Goal: Information Seeking & Learning: Check status

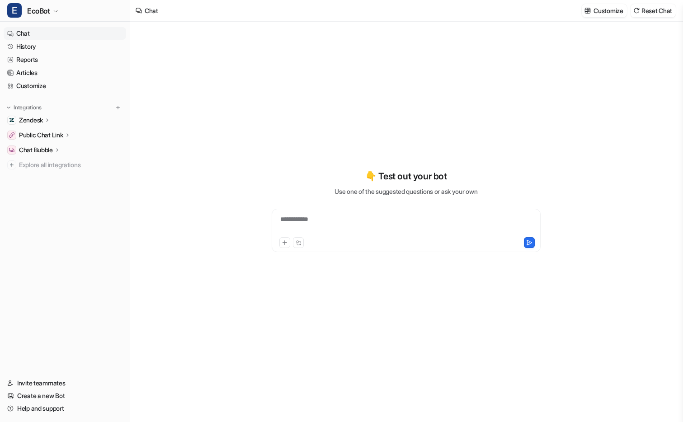
type textarea "**********"
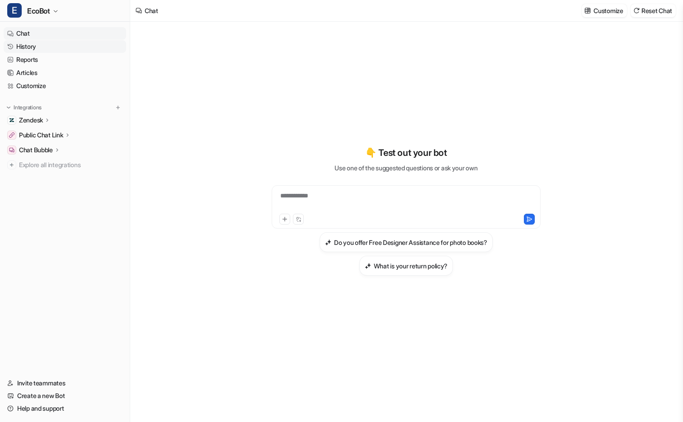
click at [28, 48] on link "History" at bounding box center [65, 46] width 122 height 13
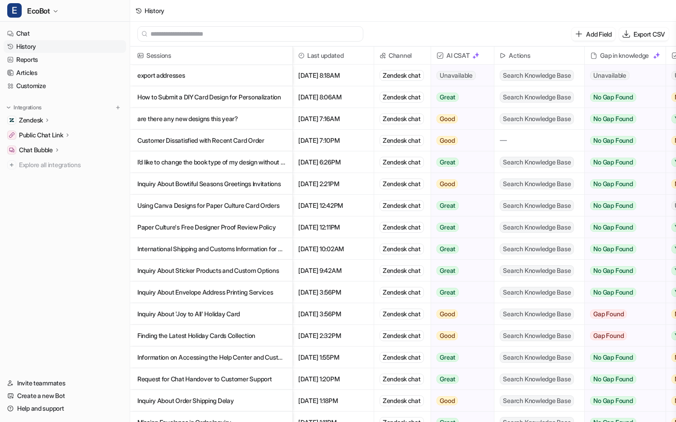
click at [253, 160] on p "I’d like to change the book type of my design without having to start over" at bounding box center [211, 162] width 148 height 22
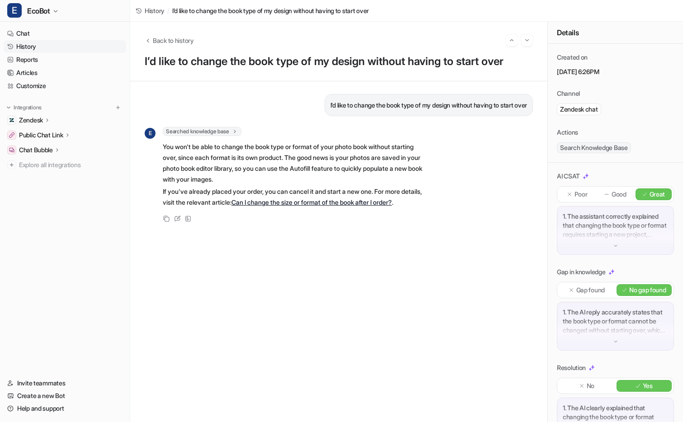
click at [158, 12] on span "History" at bounding box center [155, 10] width 20 height 9
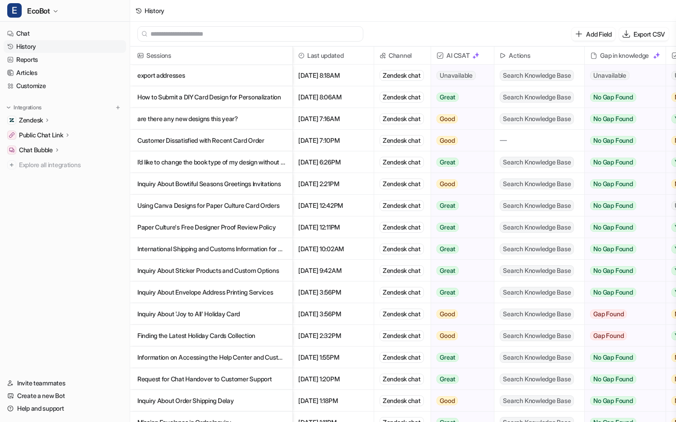
click at [281, 144] on p "Customer Dissatisfied with Recent Card Order" at bounding box center [211, 141] width 148 height 22
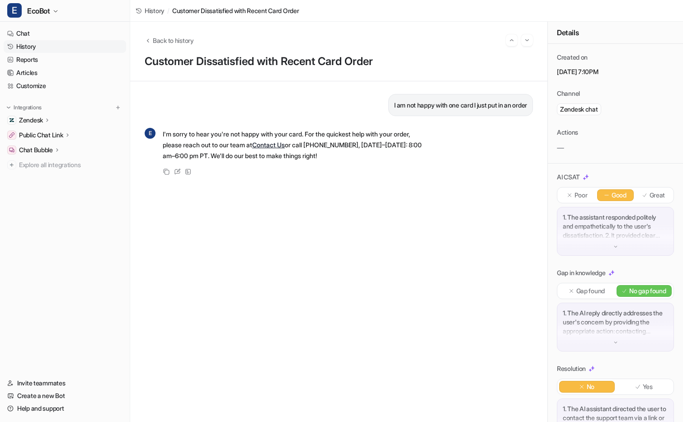
click at [168, 45] on div "Back to history" at bounding box center [339, 40] width 388 height 12
click at [167, 41] on span "Back to history" at bounding box center [173, 40] width 41 height 9
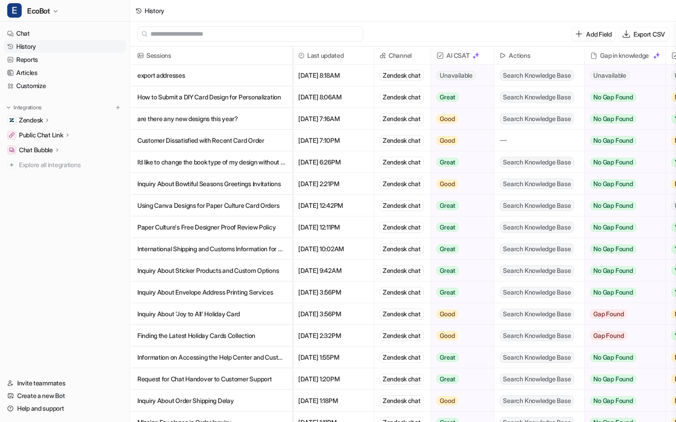
click at [264, 121] on p "are there any new designs this year?" at bounding box center [211, 119] width 148 height 22
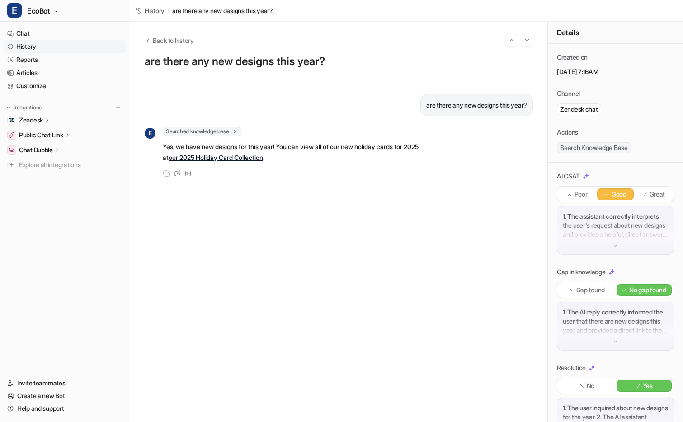
click at [599, 224] on p "1. The assistant correctly interprets the user's request about new designs and …" at bounding box center [615, 225] width 105 height 27
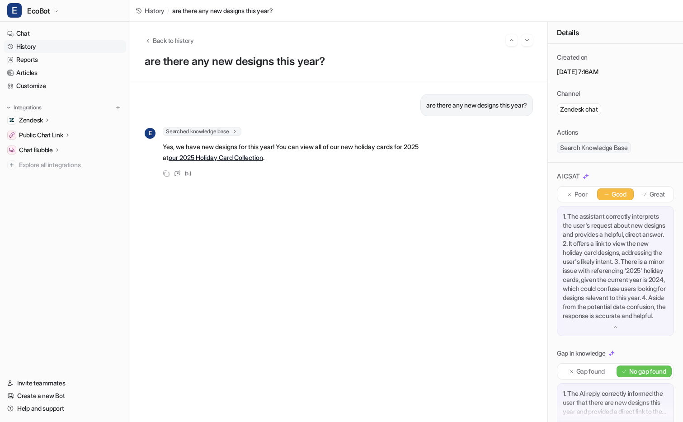
click at [611, 260] on p "1. The assistant correctly interprets the user's request about new designs and …" at bounding box center [615, 266] width 105 height 108
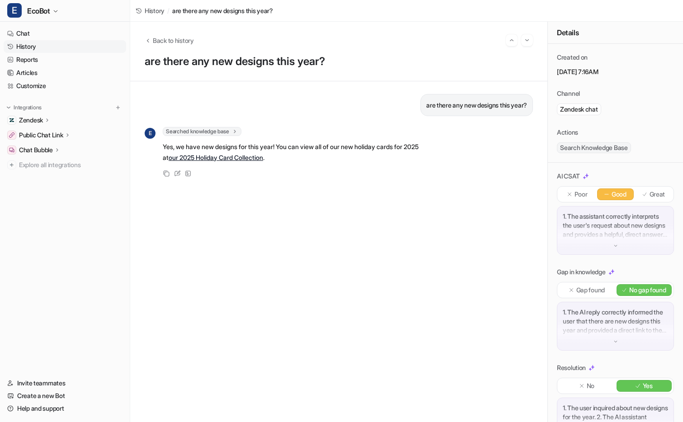
click at [606, 225] on p "1. The assistant correctly interprets the user's request about new designs and …" at bounding box center [615, 225] width 105 height 27
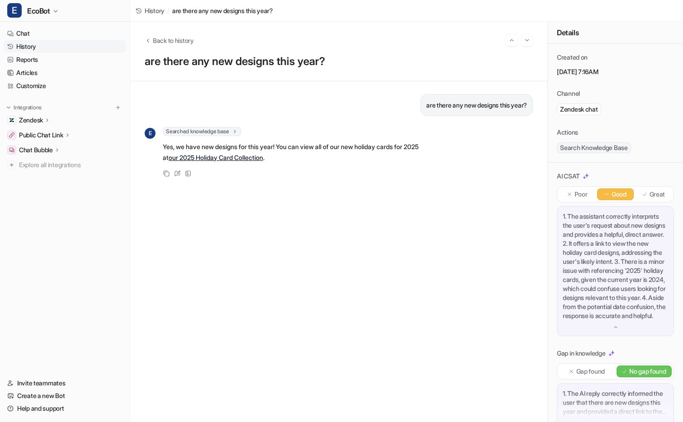
click at [649, 196] on p "Great" at bounding box center [657, 194] width 16 height 9
click at [243, 157] on link "our 2025 Holiday Card Collection" at bounding box center [216, 158] width 94 height 8
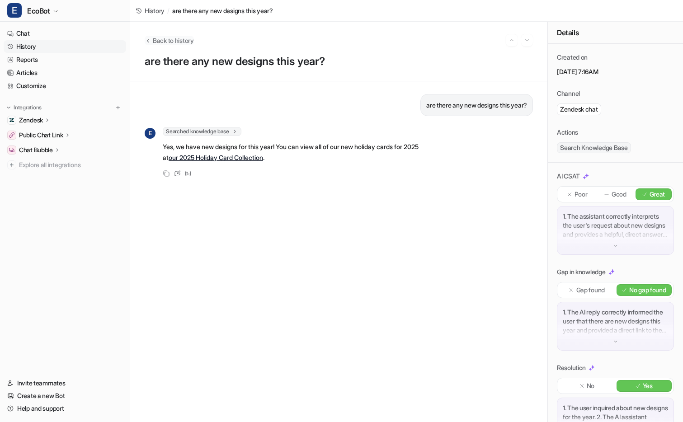
click at [154, 40] on span "Back to history" at bounding box center [173, 40] width 41 height 9
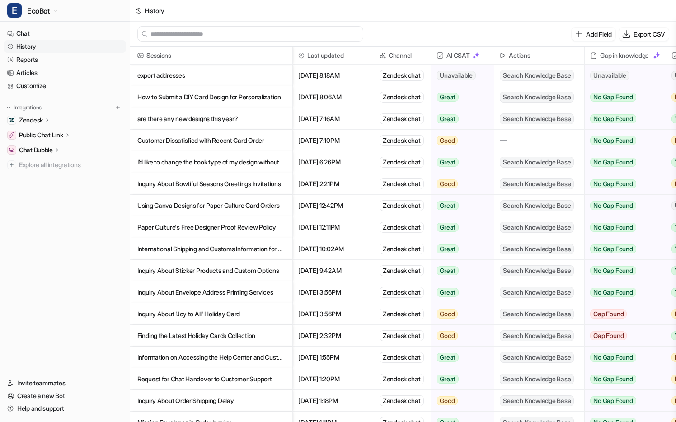
click at [268, 100] on p "How to Submit a DIY Card Design for Personalization" at bounding box center [211, 97] width 148 height 22
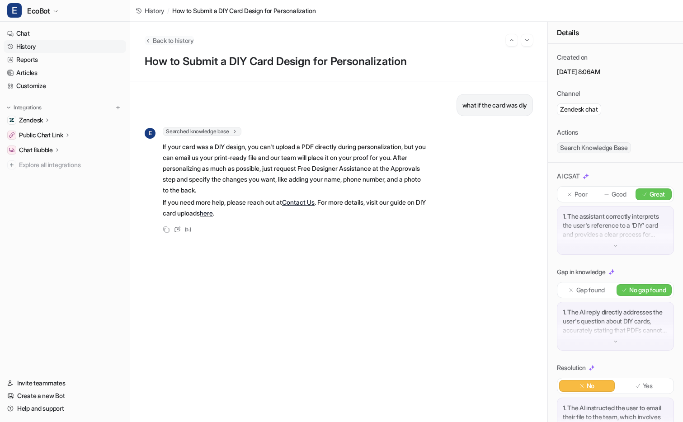
click at [183, 43] on span "Back to history" at bounding box center [173, 40] width 41 height 9
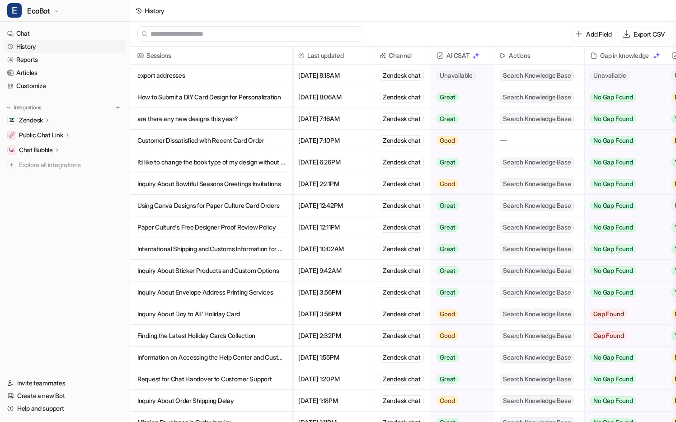
click at [248, 75] on p "export addresses" at bounding box center [211, 76] width 148 height 22
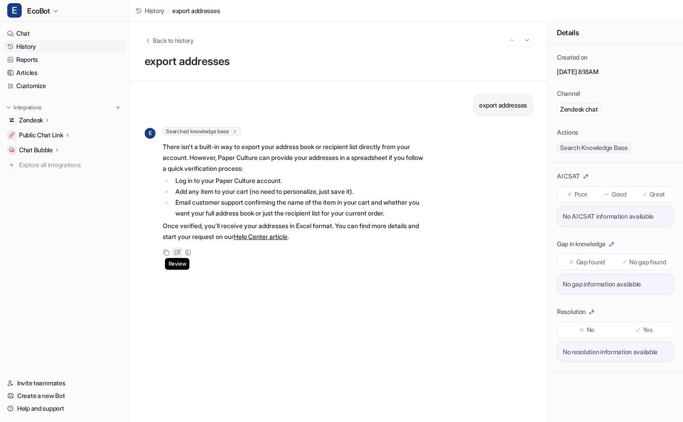
click at [178, 251] on icon at bounding box center [179, 251] width 4 height 4
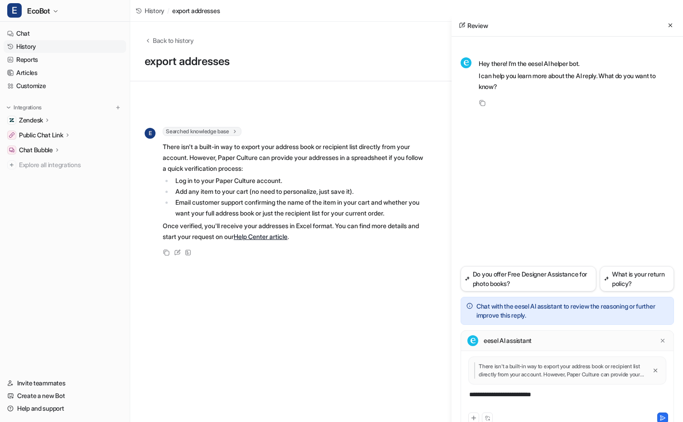
click at [555, 395] on div "**********" at bounding box center [567, 400] width 209 height 21
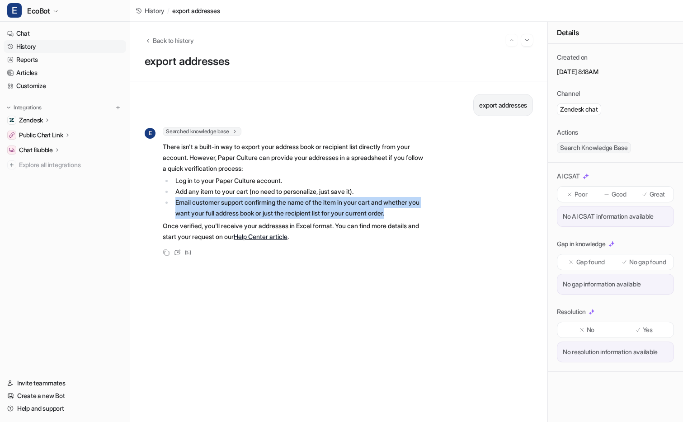
drag, startPoint x: 412, startPoint y: 213, endPoint x: 176, endPoint y: 203, distance: 236.1
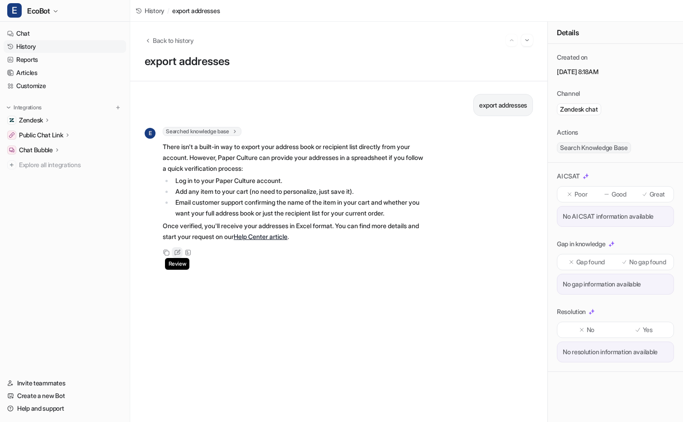
click at [176, 252] on icon at bounding box center [177, 252] width 7 height 6
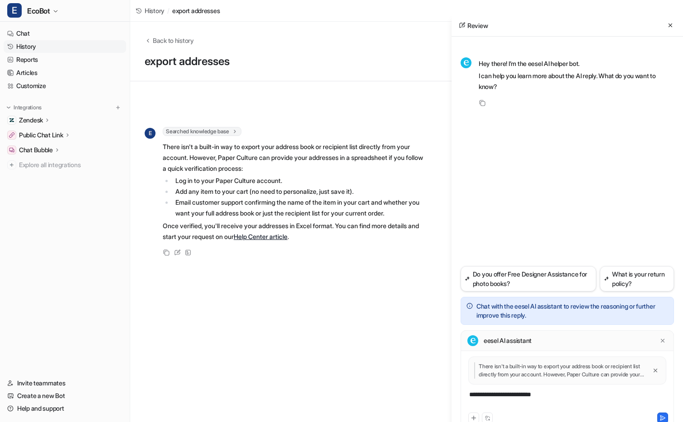
click at [554, 395] on div "**********" at bounding box center [567, 400] width 209 height 21
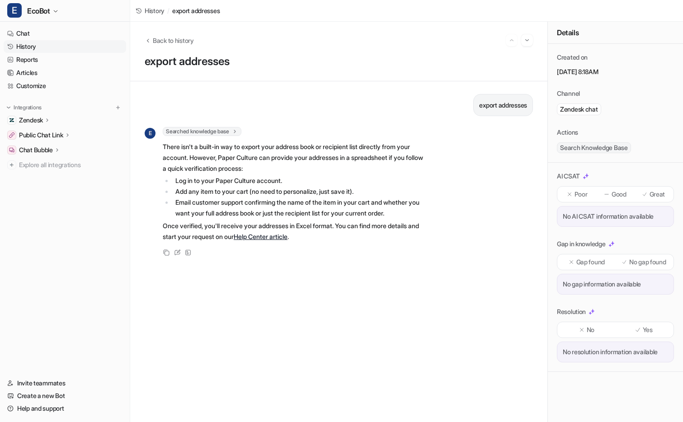
click at [275, 236] on link "Help Center article" at bounding box center [261, 237] width 54 height 8
click at [152, 12] on span "History" at bounding box center [155, 10] width 20 height 9
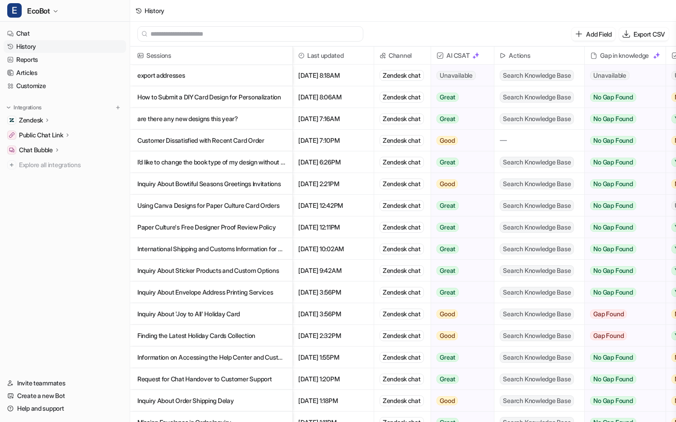
click at [278, 142] on p "Customer Dissatisfied with Recent Card Order" at bounding box center [211, 141] width 148 height 22
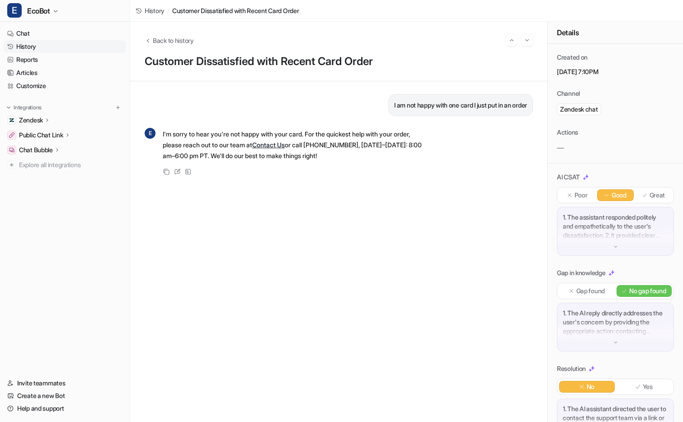
click at [626, 230] on p "1. The assistant responded politely and empathetically to the user's dissatisfa…" at bounding box center [615, 226] width 105 height 27
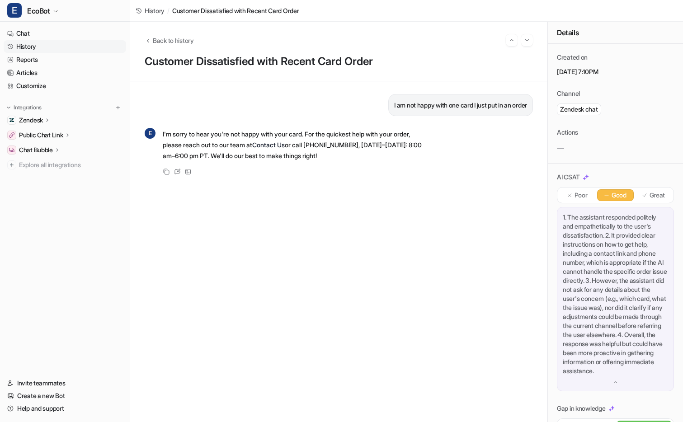
click at [649, 195] on p "Great" at bounding box center [657, 195] width 16 height 9
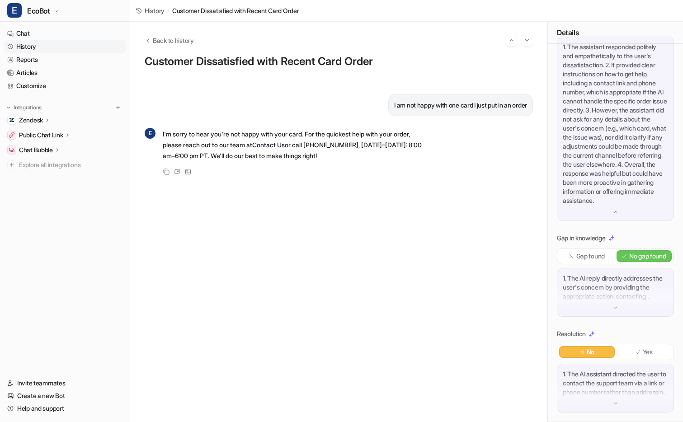
scroll to position [207, 0]
click at [616, 389] on p "1. The AI assistant directed the user to contact the support team via a link or…" at bounding box center [615, 383] width 105 height 27
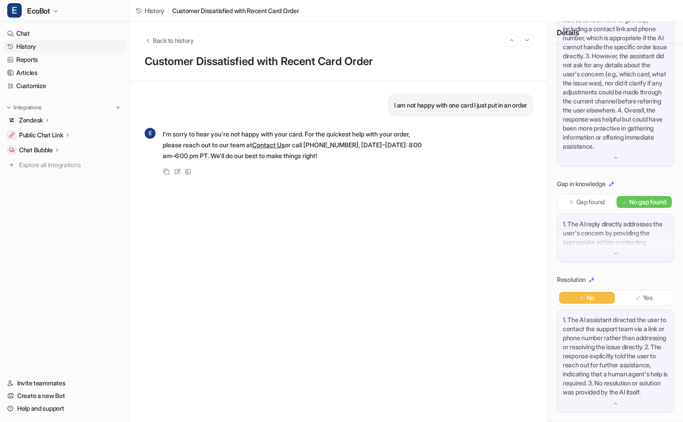
scroll to position [279, 0]
click at [155, 11] on span "History" at bounding box center [155, 10] width 20 height 9
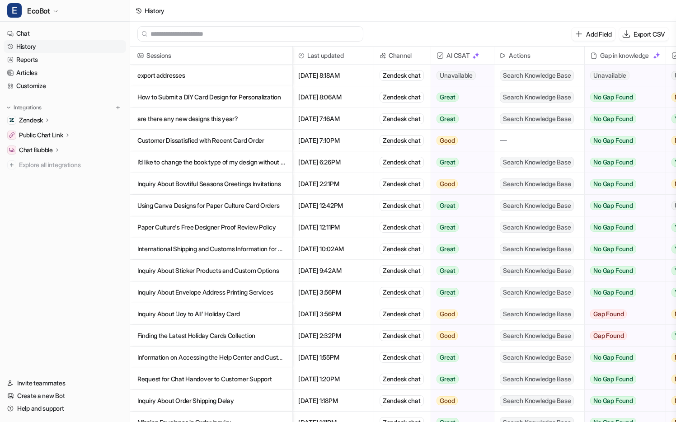
click at [278, 318] on p "Inquiry About 'Joy to All' Holiday Card" at bounding box center [211, 314] width 148 height 22
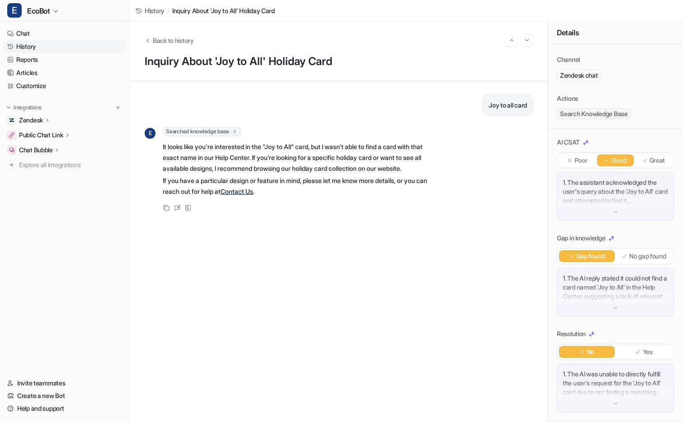
scroll to position [43, 0]
click at [607, 292] on p "1. The AI reply stated it could not find a card named 'Joy to All' in the Help …" at bounding box center [615, 287] width 105 height 27
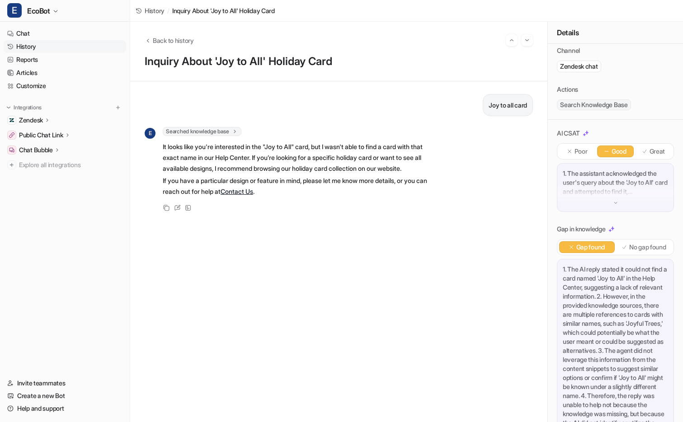
scroll to position [224, 0]
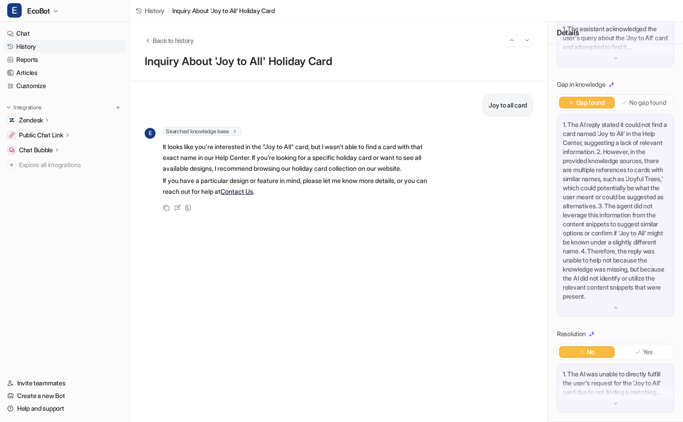
click at [167, 39] on span "Back to history" at bounding box center [173, 40] width 41 height 9
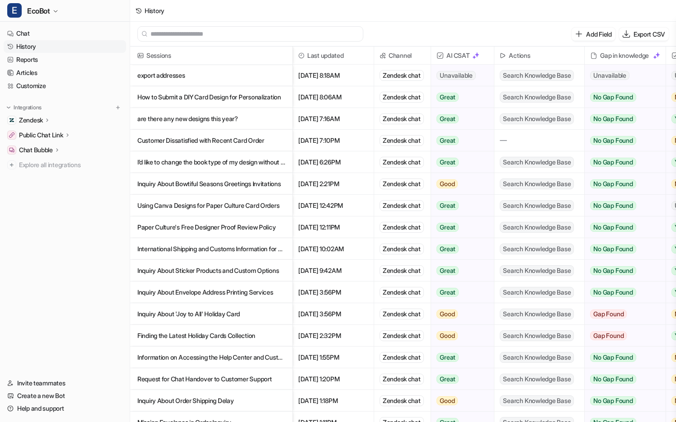
click at [279, 333] on p "Finding the Latest Holiday Cards Collection" at bounding box center [211, 336] width 148 height 22
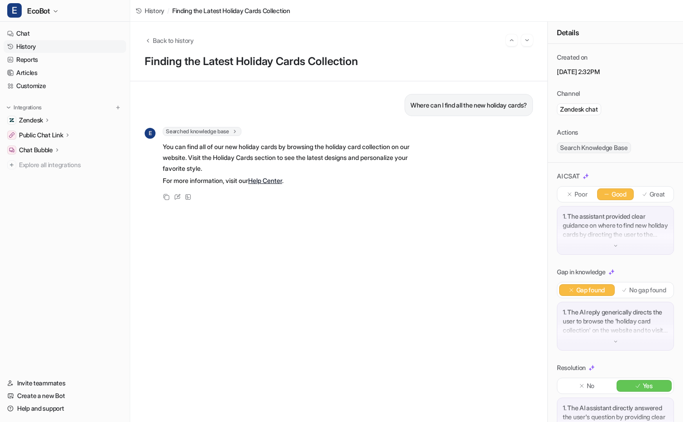
click at [619, 234] on p "1. The assistant provided clear guidance on where to find new holiday cards by …" at bounding box center [615, 225] width 105 height 27
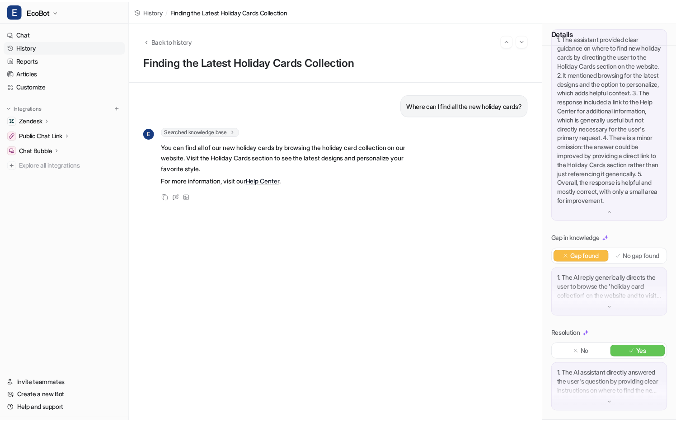
scroll to position [206, 0]
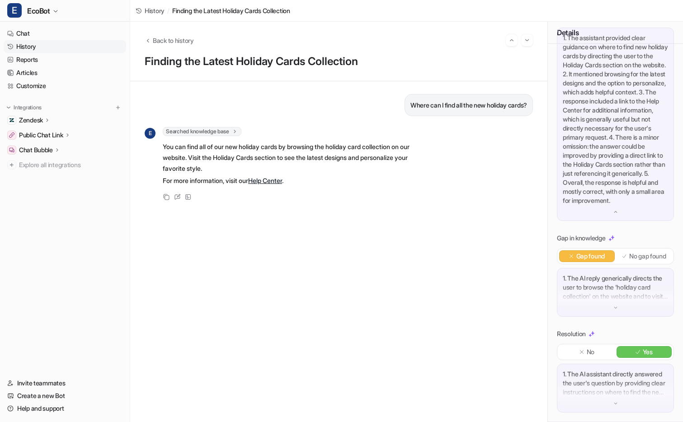
click at [577, 285] on p "1. The AI reply generically directs the user to browse the 'holiday card collec…" at bounding box center [615, 287] width 105 height 27
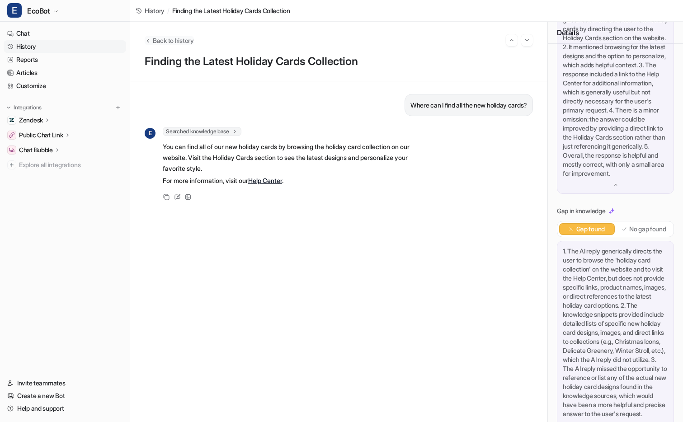
click at [173, 39] on span "Back to history" at bounding box center [173, 40] width 41 height 9
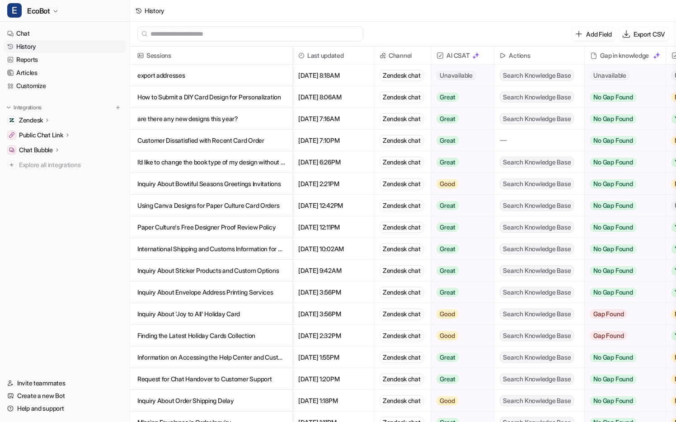
click at [45, 48] on link "History" at bounding box center [65, 46] width 122 height 13
click at [238, 75] on p "export addresses" at bounding box center [211, 76] width 148 height 22
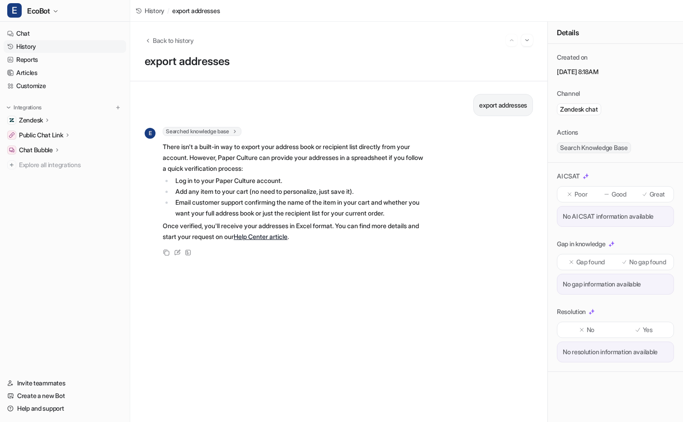
click at [653, 197] on p "Great" at bounding box center [657, 194] width 16 height 9
click at [642, 259] on p "No gap found" at bounding box center [647, 262] width 37 height 9
click at [61, 48] on link "History" at bounding box center [65, 46] width 122 height 13
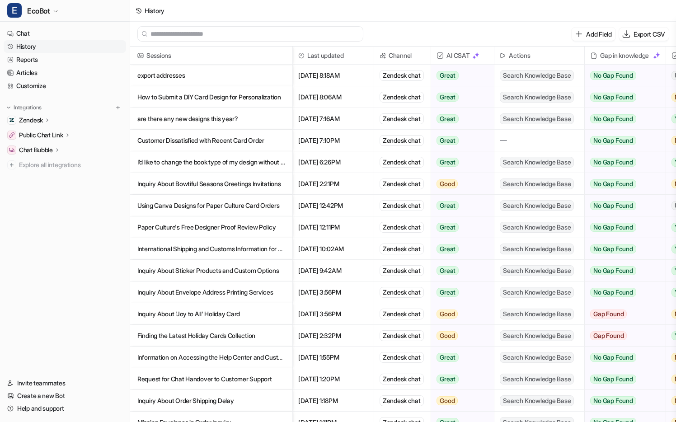
click at [62, 44] on link "History" at bounding box center [65, 46] width 122 height 13
click at [59, 61] on link "Reports" at bounding box center [65, 59] width 122 height 13
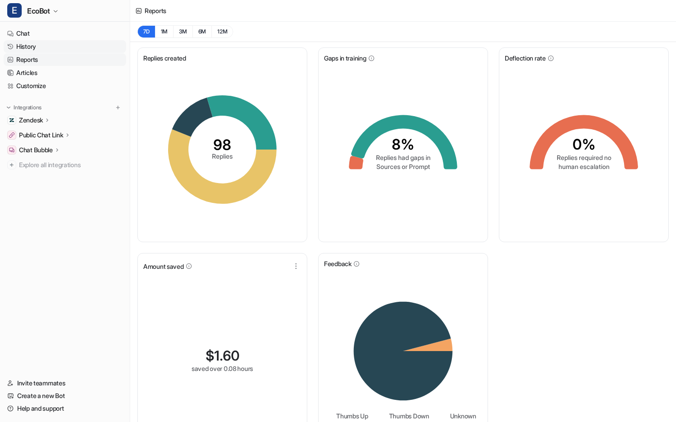
click at [57, 44] on link "History" at bounding box center [65, 46] width 122 height 13
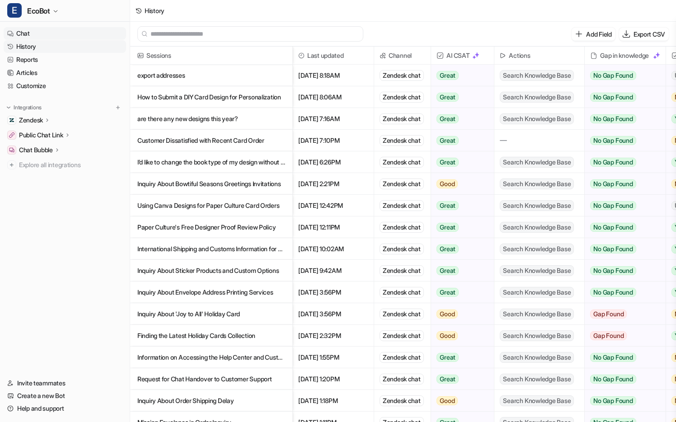
click at [36, 31] on link "Chat" at bounding box center [65, 33] width 122 height 13
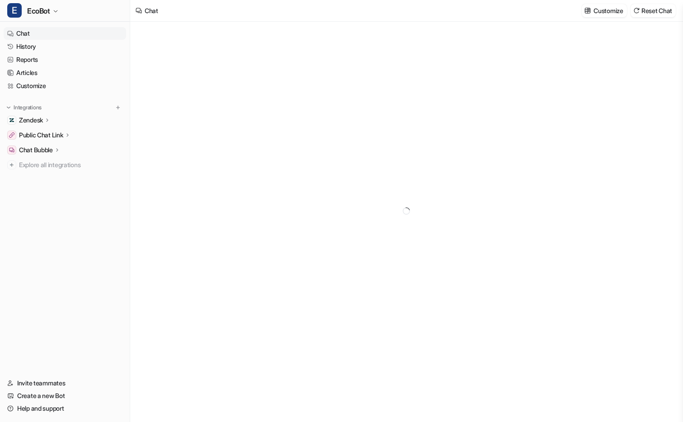
type textarea "**********"
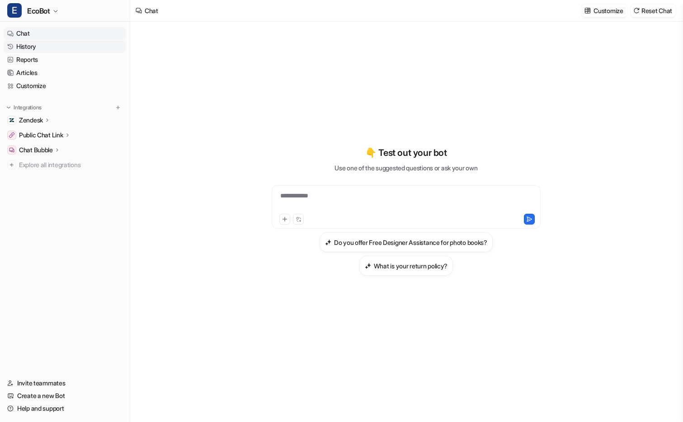
click at [53, 50] on link "History" at bounding box center [65, 46] width 122 height 13
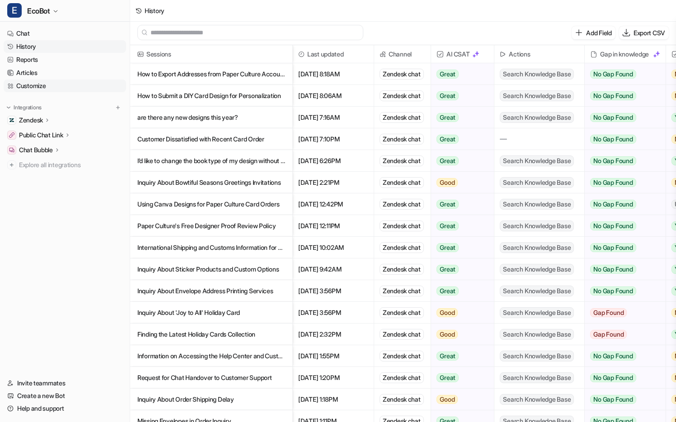
scroll to position [1, 0]
